Goal: Information Seeking & Learning: Learn about a topic

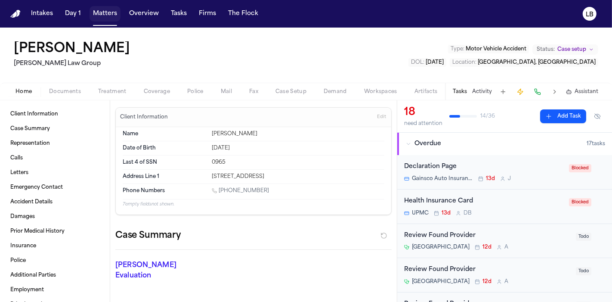
click at [97, 15] on button "Matters" at bounding box center [104, 13] width 31 height 15
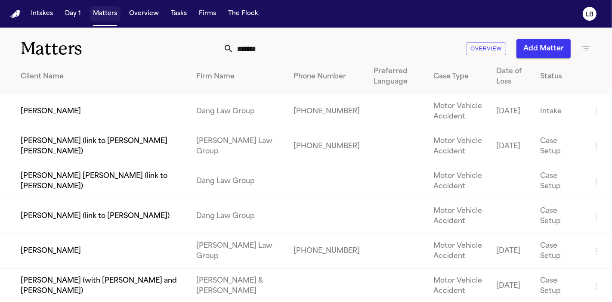
click at [323, 39] on input "*******" at bounding box center [345, 48] width 222 height 19
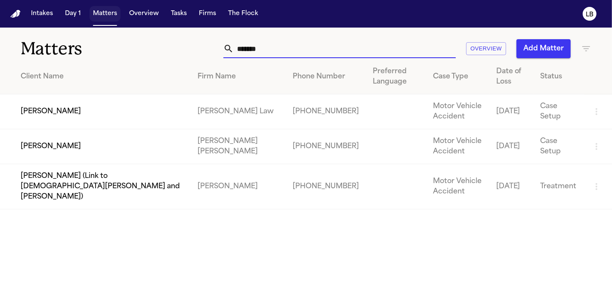
type input "*******"
click at [50, 149] on td "[PERSON_NAME]" at bounding box center [95, 146] width 191 height 35
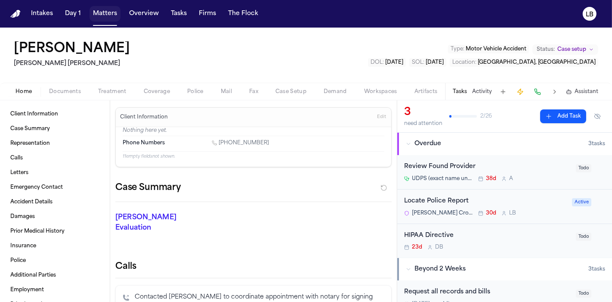
click at [480, 90] on button "Activity" at bounding box center [482, 91] width 20 height 7
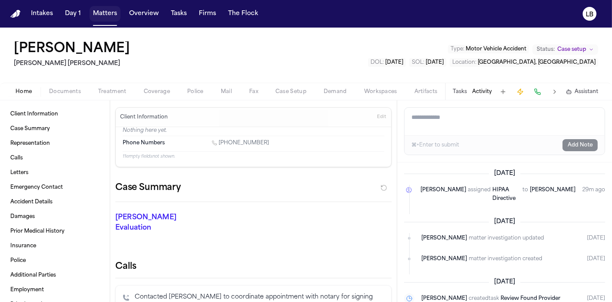
click at [61, 91] on span "Documents" at bounding box center [65, 91] width 32 height 7
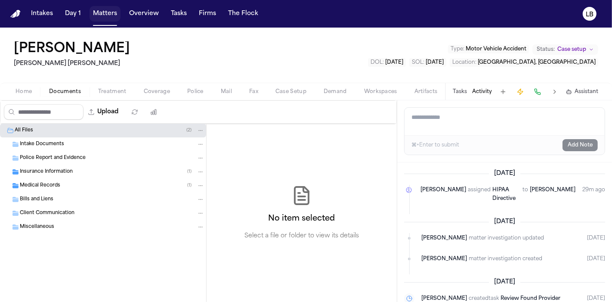
click at [63, 145] on div "Intake Documents" at bounding box center [112, 144] width 185 height 8
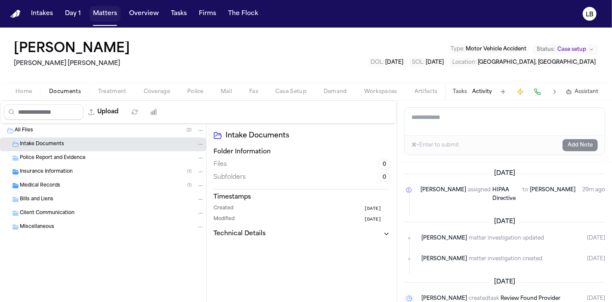
click at [69, 159] on span "Police Report and Evidence" at bounding box center [53, 157] width 66 height 7
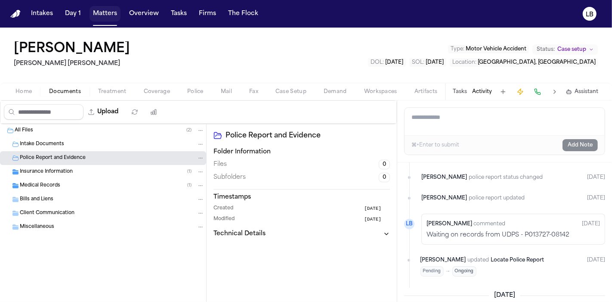
scroll to position [207, 0]
click at [26, 83] on div "Home Documents Treatment Coverage Police Mail Fax Case Setup Demand Workspaces …" at bounding box center [306, 91] width 612 height 17
click at [28, 86] on button "Home" at bounding box center [24, 91] width 34 height 10
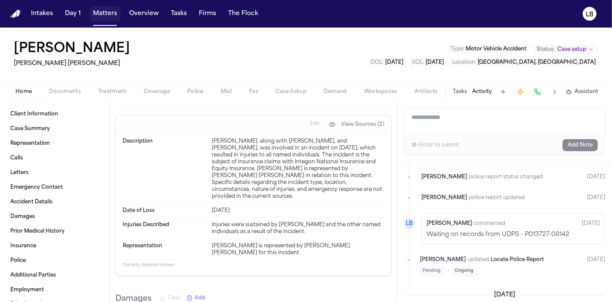
scroll to position [387, 0]
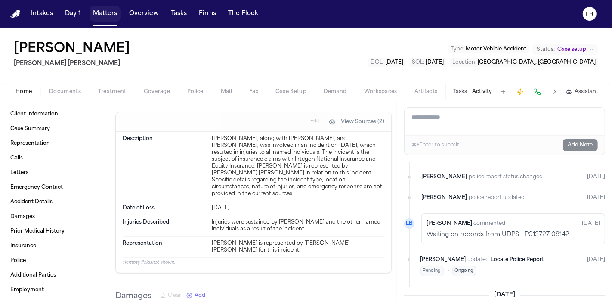
click at [104, 15] on button "Matters" at bounding box center [104, 13] width 31 height 15
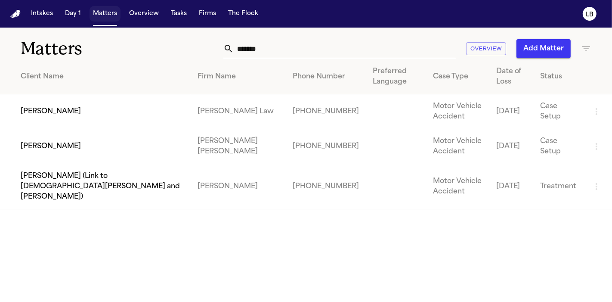
click at [301, 47] on input "*******" at bounding box center [345, 48] width 222 height 19
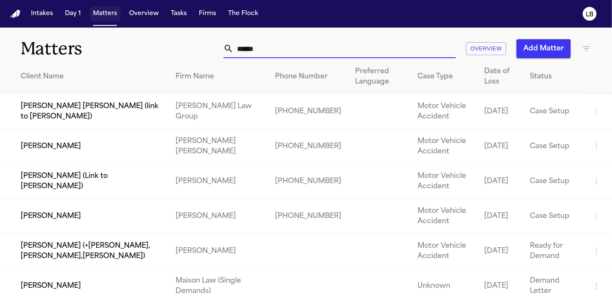
type input "******"
click at [162, 153] on td "[PERSON_NAME]" at bounding box center [84, 146] width 169 height 35
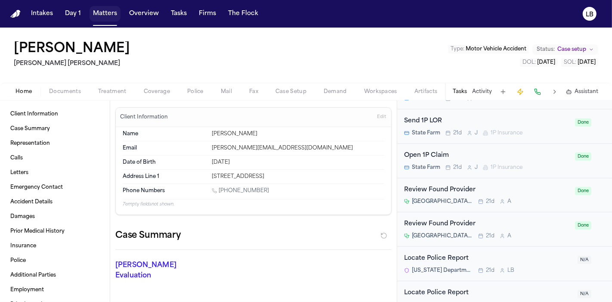
scroll to position [776, 0]
click at [486, 90] on button "Activity" at bounding box center [482, 91] width 20 height 7
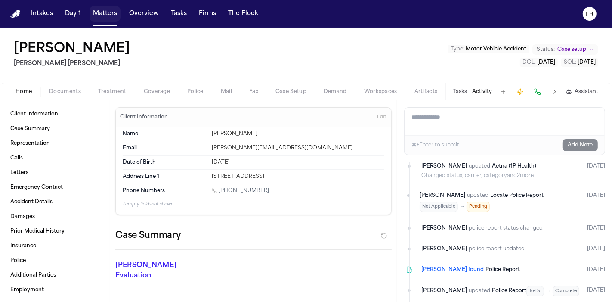
scroll to position [1309, 0]
click at [66, 96] on span "button" at bounding box center [65, 96] width 42 height 1
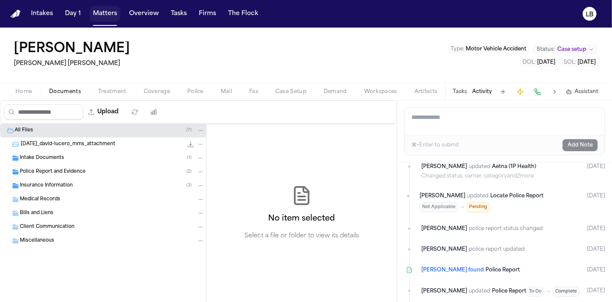
click at [71, 153] on div "Intake Documents ( 1 )" at bounding box center [103, 158] width 206 height 14
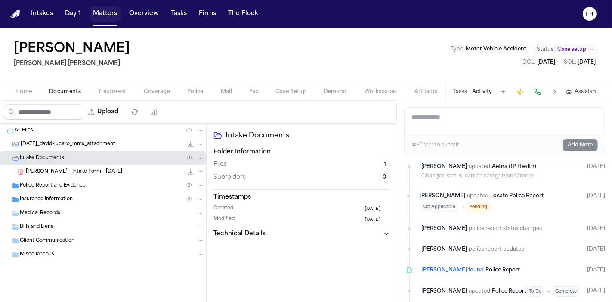
click at [75, 192] on div "Insurance Information ( 3 )" at bounding box center [103, 199] width 206 height 14
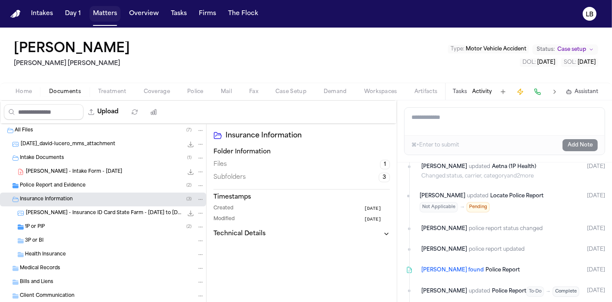
click at [71, 189] on div "Police Report and Evidence ( 2 )" at bounding box center [103, 186] width 206 height 14
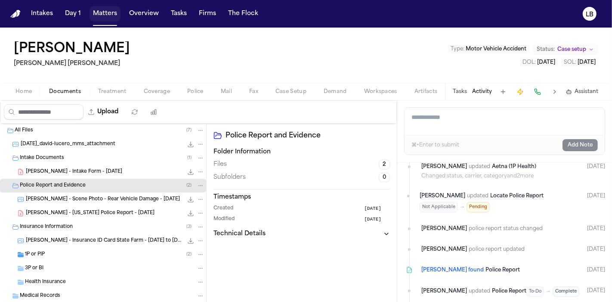
click at [88, 209] on span "[PERSON_NAME] - [US_STATE] Police Report - [DATE]" at bounding box center [90, 212] width 129 height 7
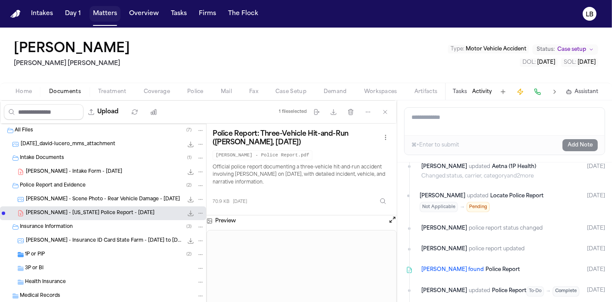
click at [483, 88] on button "Activity" at bounding box center [482, 91] width 20 height 7
click at [481, 89] on button "Activity" at bounding box center [482, 91] width 20 height 7
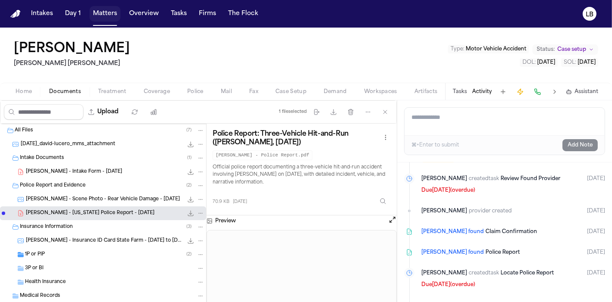
scroll to position [994, 0]
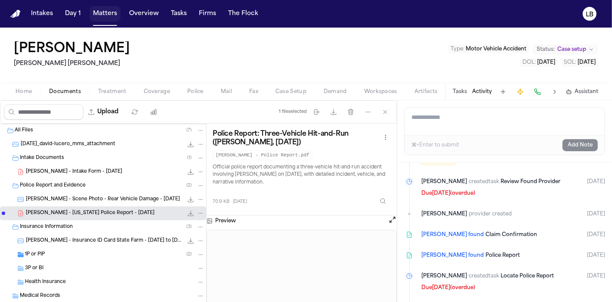
click at [104, 15] on button "Matters" at bounding box center [104, 13] width 31 height 15
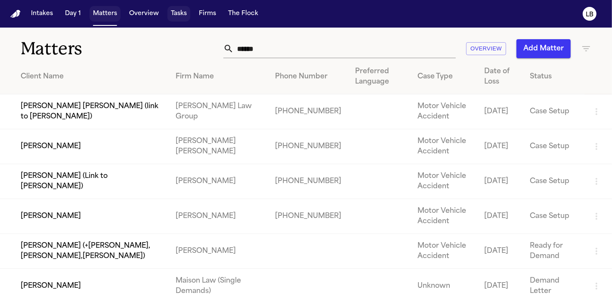
click at [181, 8] on button "Tasks" at bounding box center [178, 13] width 23 height 15
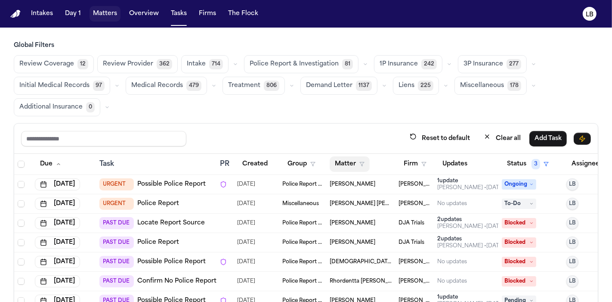
click at [363, 163] on icon "button" at bounding box center [361, 163] width 5 height 5
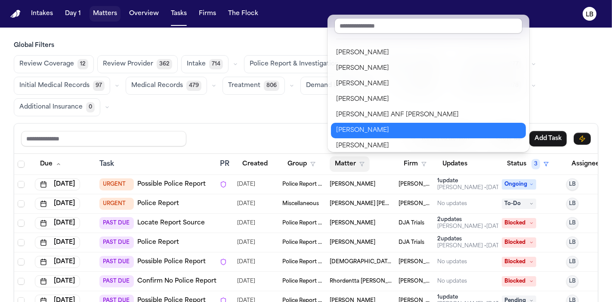
scroll to position [489, 0]
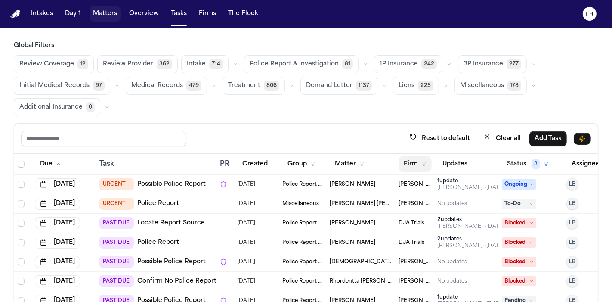
click at [419, 166] on button "Firm" at bounding box center [414, 163] width 33 height 15
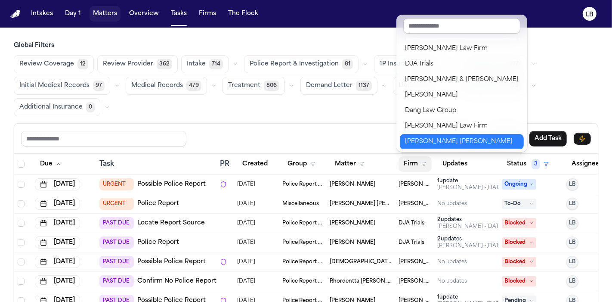
click at [430, 143] on div "[PERSON_NAME] [PERSON_NAME]" at bounding box center [462, 141] width 114 height 10
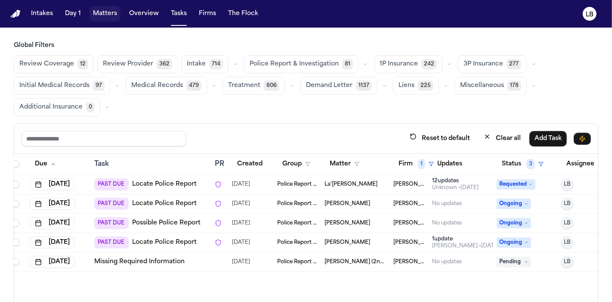
scroll to position [0, 6]
click at [107, 12] on button "Matters" at bounding box center [104, 13] width 31 height 15
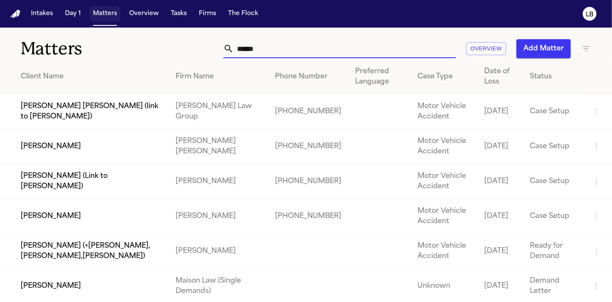
click at [276, 44] on input "******" at bounding box center [345, 48] width 222 height 19
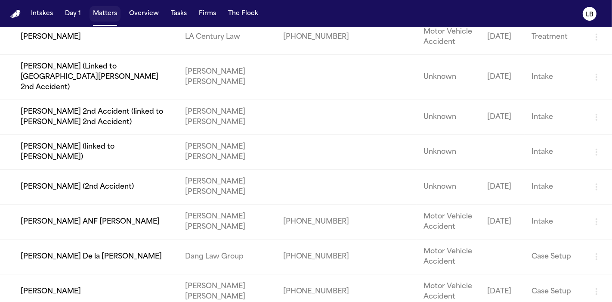
scroll to position [213, 0]
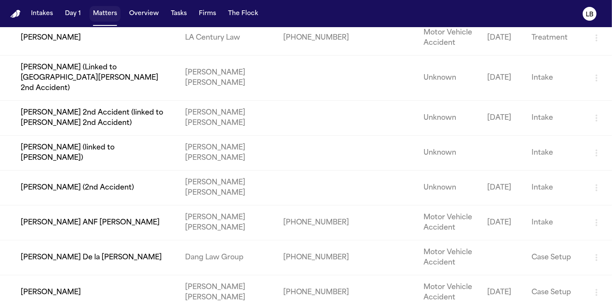
type input "****"
click at [61, 170] on td "[PERSON_NAME] (2nd Accident)" at bounding box center [89, 187] width 178 height 35
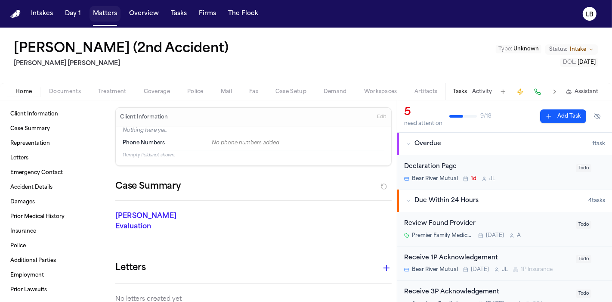
click at [69, 88] on span "Documents" at bounding box center [65, 91] width 32 height 7
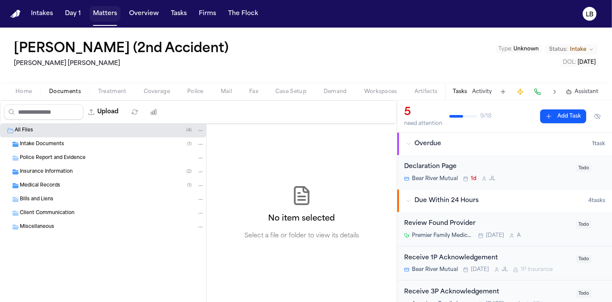
click at [93, 157] on div "Police Report and Evidence" at bounding box center [112, 158] width 185 height 8
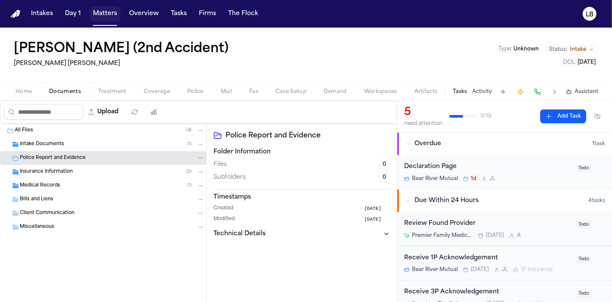
click at [67, 141] on div "Intake Documents ( 1 )" at bounding box center [112, 144] width 185 height 8
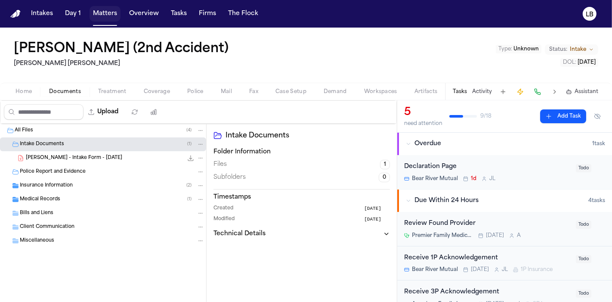
click at [82, 154] on div "[PERSON_NAME] - Intake Form - [DATE] 40.7 KB • PDF" at bounding box center [115, 158] width 179 height 9
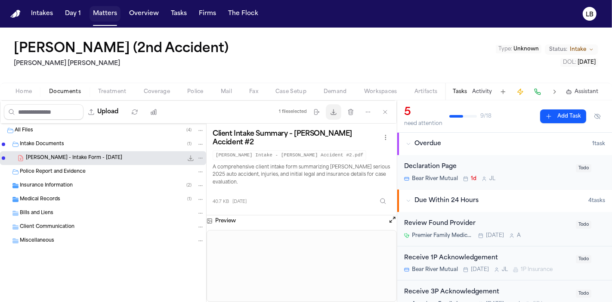
click at [336, 115] on icon "button" at bounding box center [333, 111] width 7 height 7
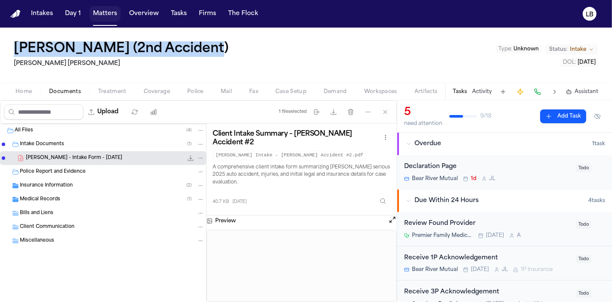
drag, startPoint x: 219, startPoint y: 50, endPoint x: 1, endPoint y: 46, distance: 217.7
click at [1, 46] on div "[PERSON_NAME] (2nd Accident) [PERSON_NAME] [PERSON_NAME] Type : Unknown Status:…" at bounding box center [306, 55] width 612 height 55
copy h1 "[PERSON_NAME] (2nd Accident)"
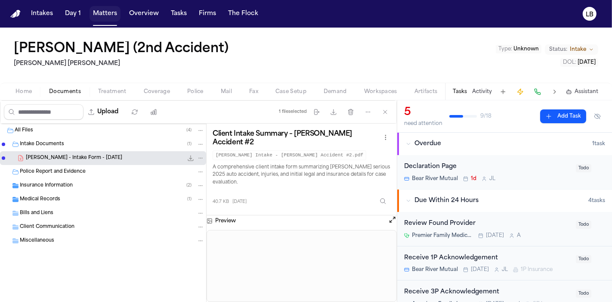
click at [200, 66] on div "[PERSON_NAME] (2nd Accident) [PERSON_NAME] [PERSON_NAME] Type : Unknown Status:…" at bounding box center [306, 55] width 612 height 55
click at [28, 92] on span "Home" at bounding box center [23, 91] width 16 height 7
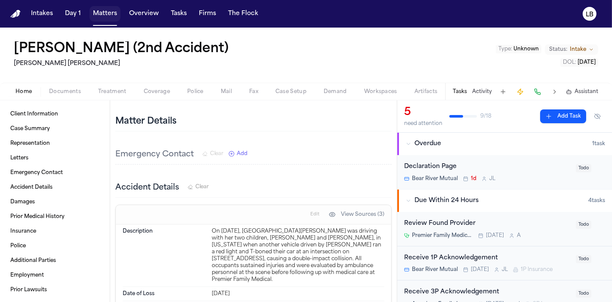
scroll to position [206, 0]
click at [37, 111] on span "Client Information" at bounding box center [34, 114] width 48 height 7
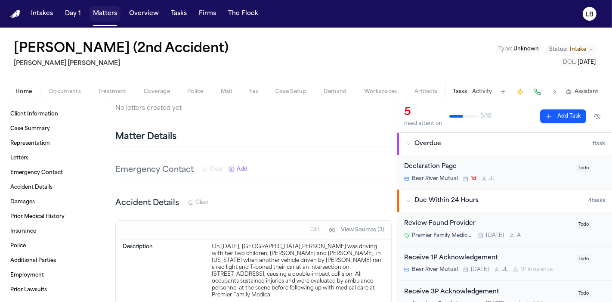
scroll to position [191, 0]
click at [46, 115] on span "Client Information" at bounding box center [34, 114] width 48 height 7
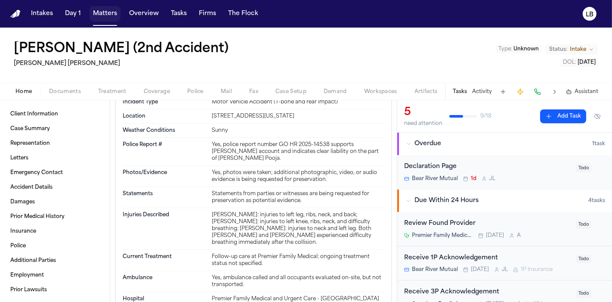
scroll to position [425, 0]
click at [3, 54] on div "[PERSON_NAME] (2nd Accident) [PERSON_NAME] [PERSON_NAME] Type : Unknown Status:…" at bounding box center [306, 55] width 612 height 55
click at [477, 89] on button "Activity" at bounding box center [482, 91] width 20 height 7
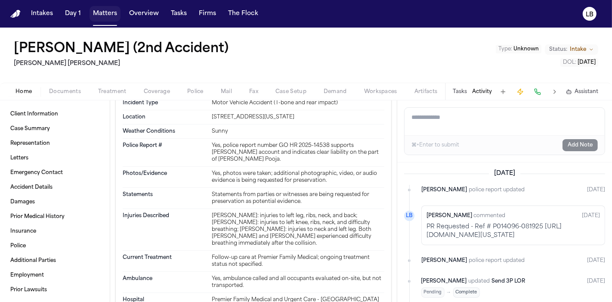
click at [452, 117] on textarea "Add a note to this matter" at bounding box center [504, 122] width 200 height 28
paste textarea "**********"
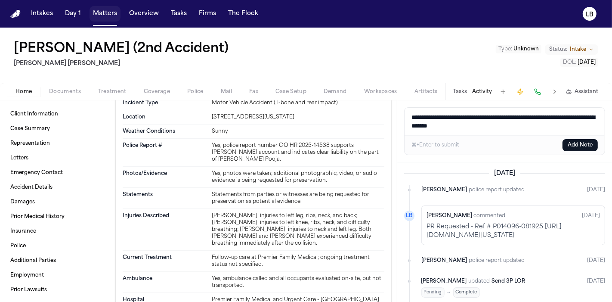
drag, startPoint x: 509, startPoint y: 117, endPoint x: 424, endPoint y: 120, distance: 85.2
click at [424, 120] on textarea "**********" at bounding box center [504, 122] width 200 height 28
click at [445, 128] on textarea "**********" at bounding box center [504, 122] width 200 height 28
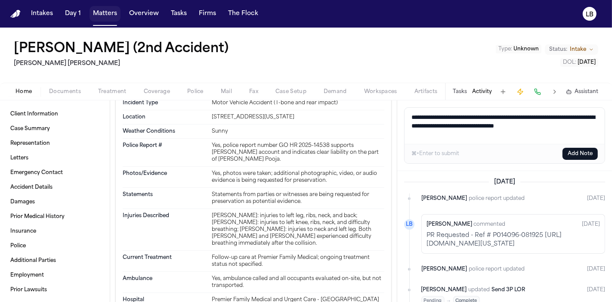
drag, startPoint x: 417, startPoint y: 135, endPoint x: 432, endPoint y: 135, distance: 14.6
click at [432, 135] on textarea "**********" at bounding box center [504, 126] width 200 height 36
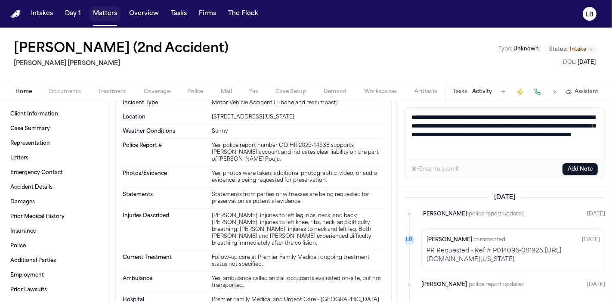
type textarea "**********"
click at [571, 171] on button "Add Note" at bounding box center [579, 169] width 35 height 12
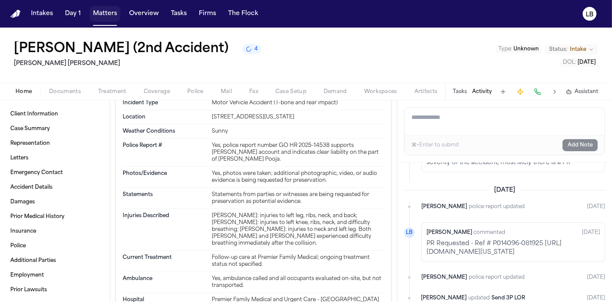
scroll to position [161, 0]
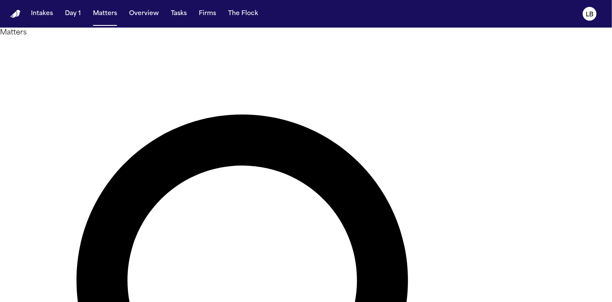
type input "*****"
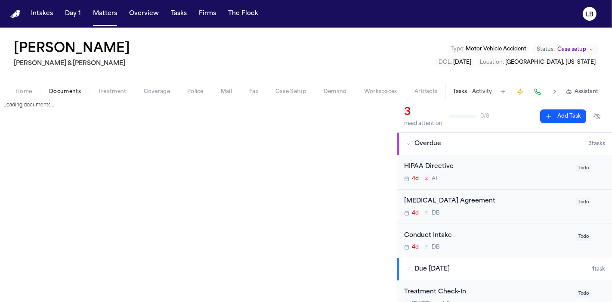
click at [63, 92] on span "Documents" at bounding box center [65, 91] width 32 height 7
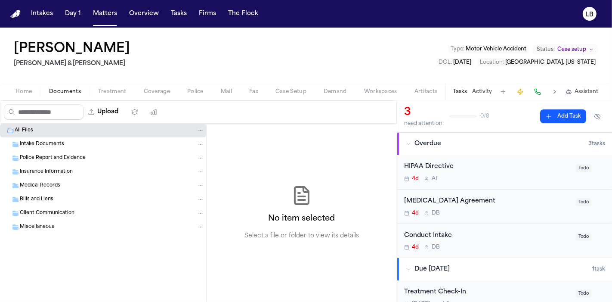
click at [36, 86] on button "Home" at bounding box center [24, 91] width 34 height 10
